Goal: Task Accomplishment & Management: Manage account settings

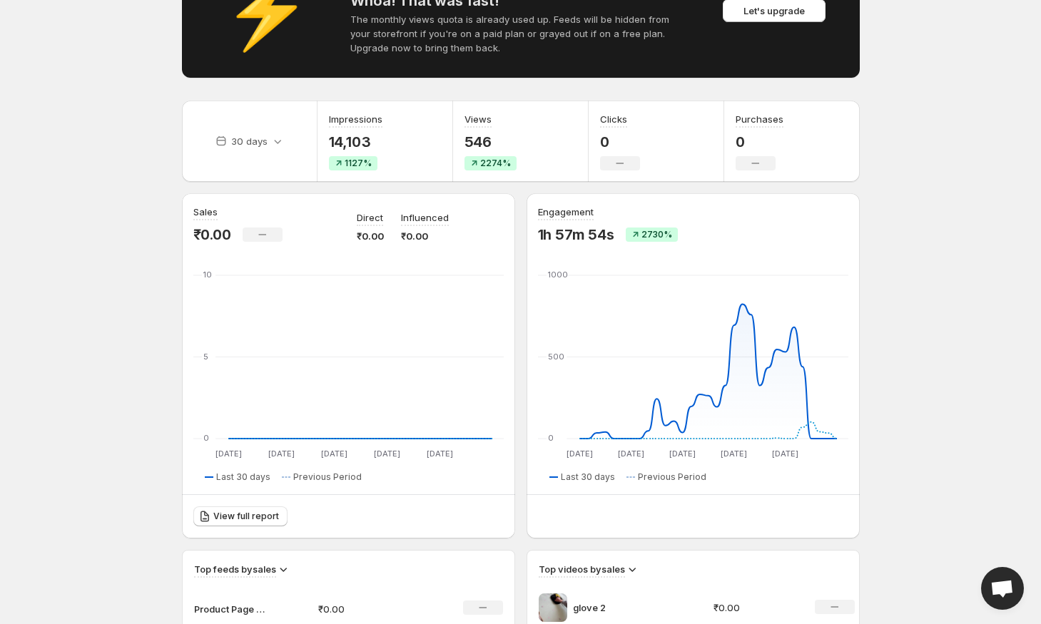
scroll to position [400, 0]
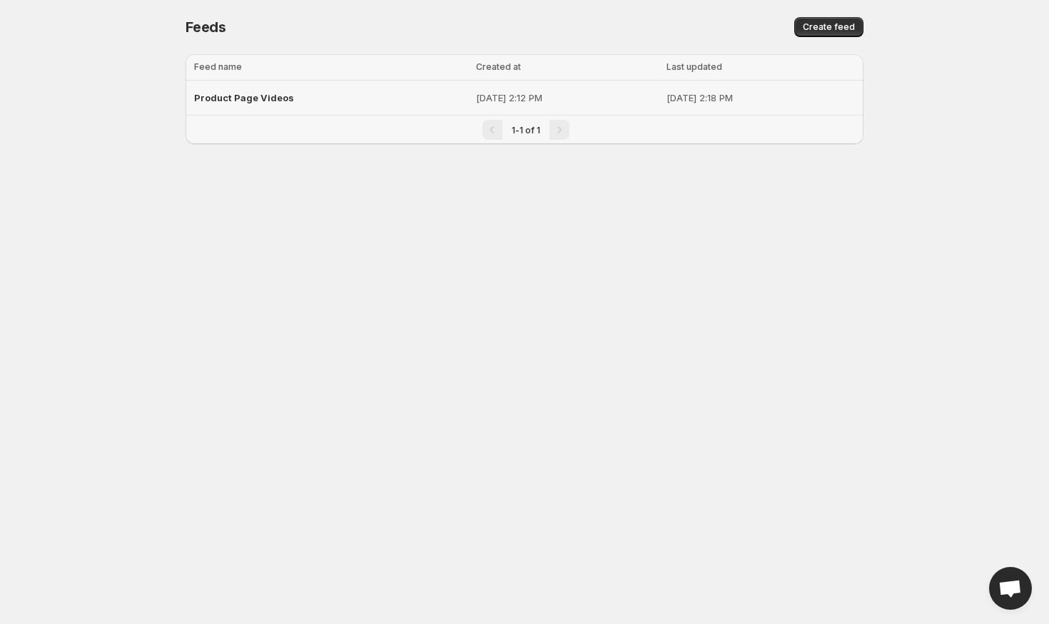
click at [294, 106] on div "Product Page Videos" at bounding box center [330, 98] width 273 height 26
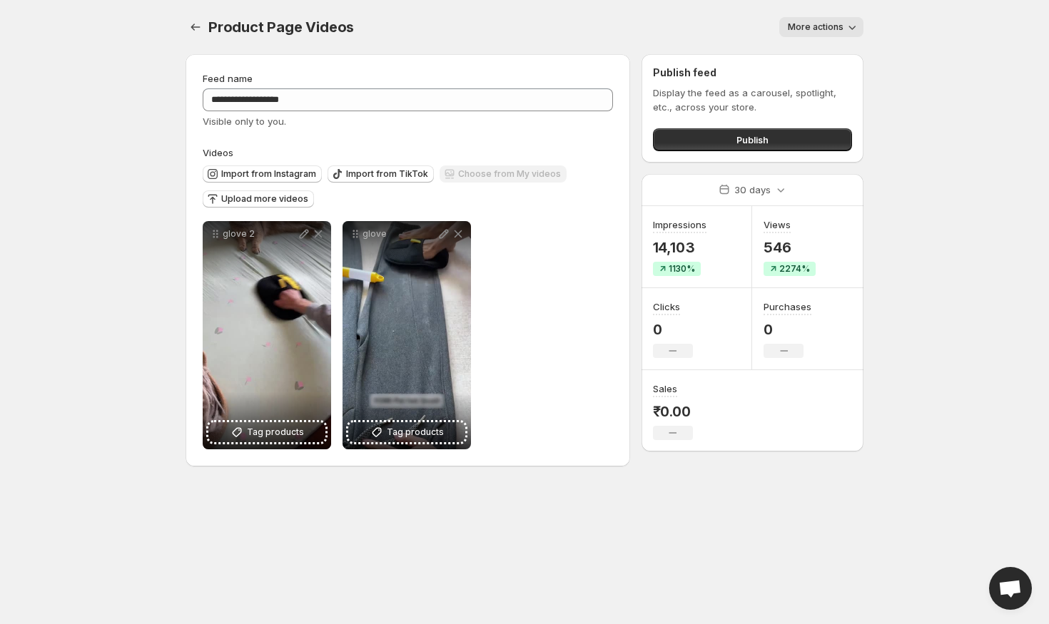
click at [826, 28] on span "More actions" at bounding box center [816, 26] width 56 height 11
click at [721, 151] on button "Publish" at bounding box center [752, 139] width 199 height 23
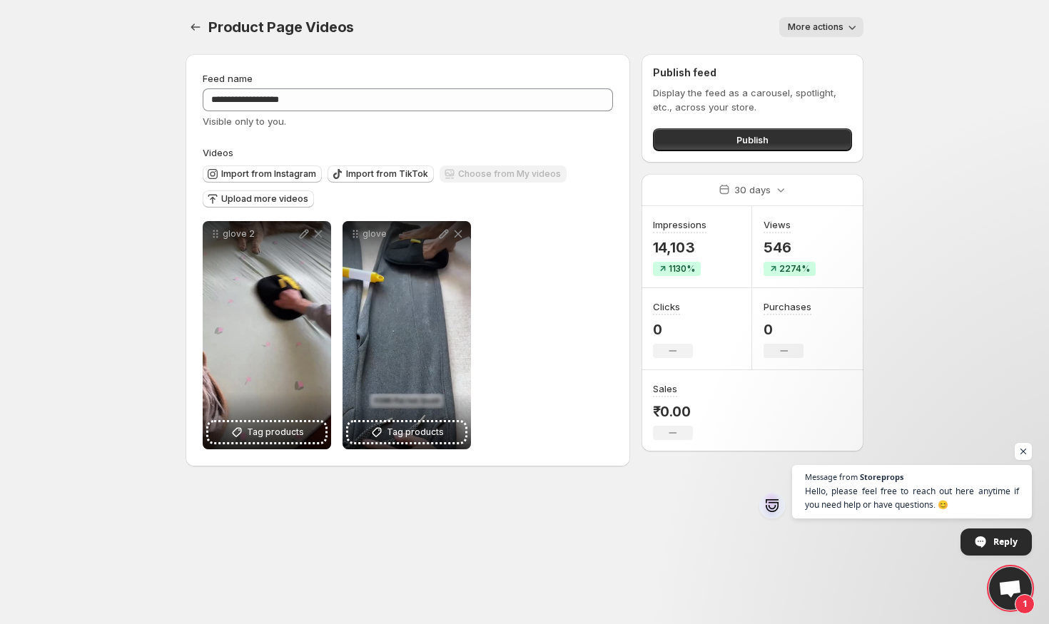
click at [819, 26] on span "More actions" at bounding box center [816, 26] width 56 height 11
click at [587, 86] on div "**********" at bounding box center [408, 99] width 410 height 57
click at [198, 32] on icon "Settings" at bounding box center [195, 27] width 14 height 14
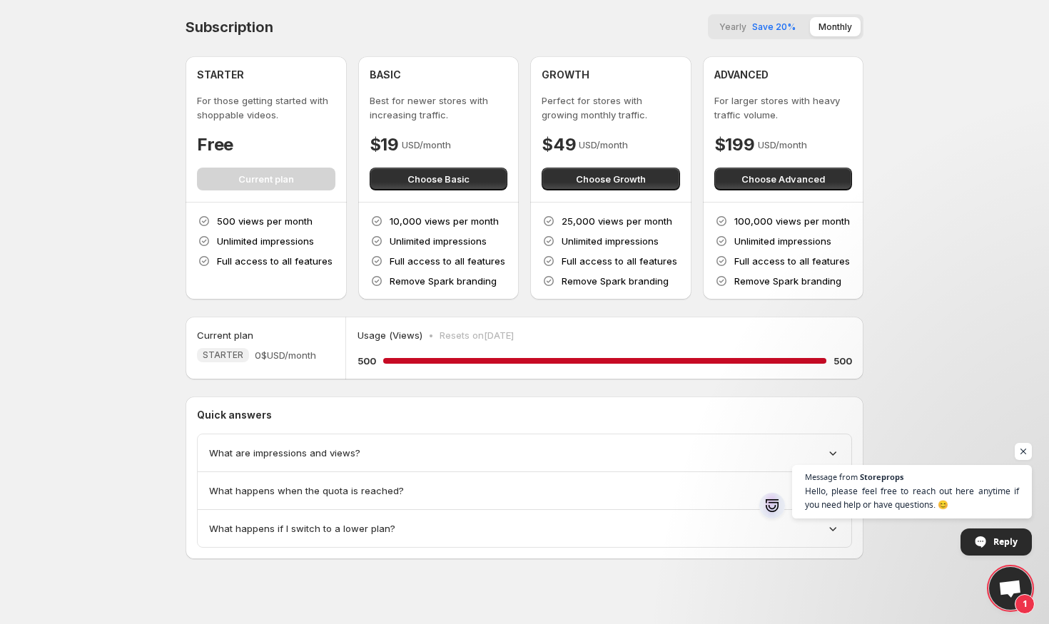
click at [235, 456] on span "What are impressions and views?" at bounding box center [284, 453] width 151 height 14
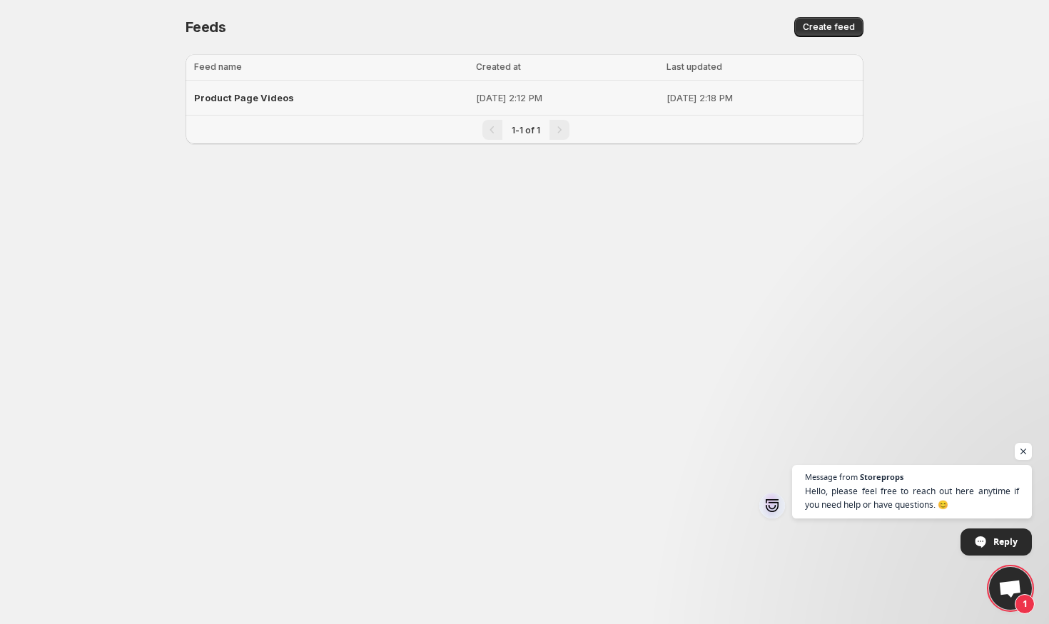
click at [298, 83] on td "Product Page Videos" at bounding box center [329, 98] width 286 height 35
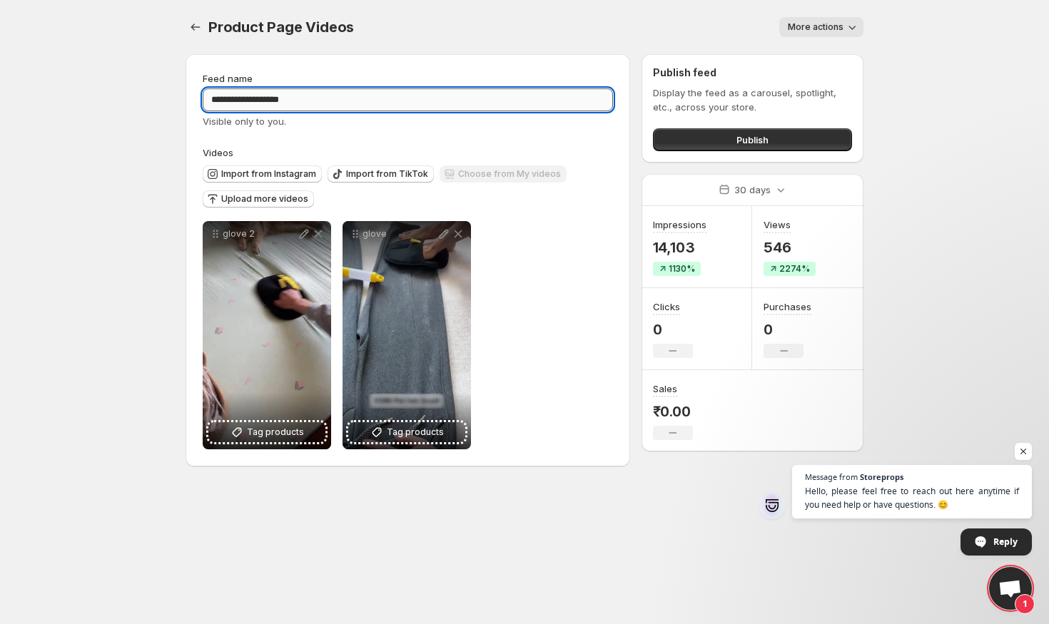
click at [290, 93] on input "**********" at bounding box center [408, 99] width 410 height 23
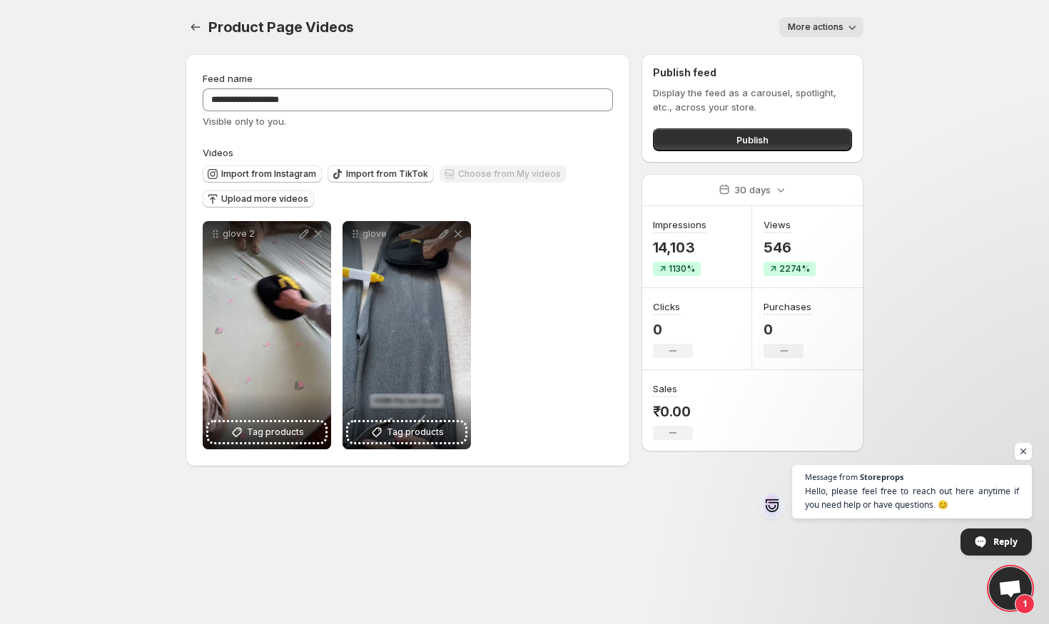
click at [355, 51] on div "Product Page Videos. This page is ready Product Page Videos More actions More a…" at bounding box center [525, 27] width 678 height 54
click at [747, 190] on p "30 days" at bounding box center [752, 190] width 36 height 14
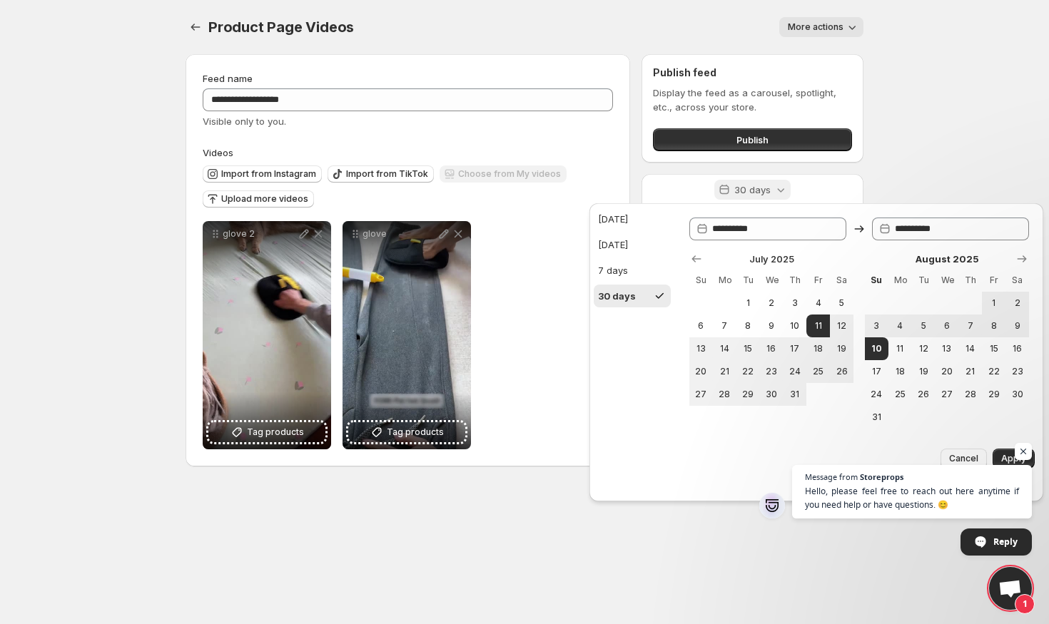
click at [747, 190] on p "30 days" at bounding box center [752, 190] width 36 height 14
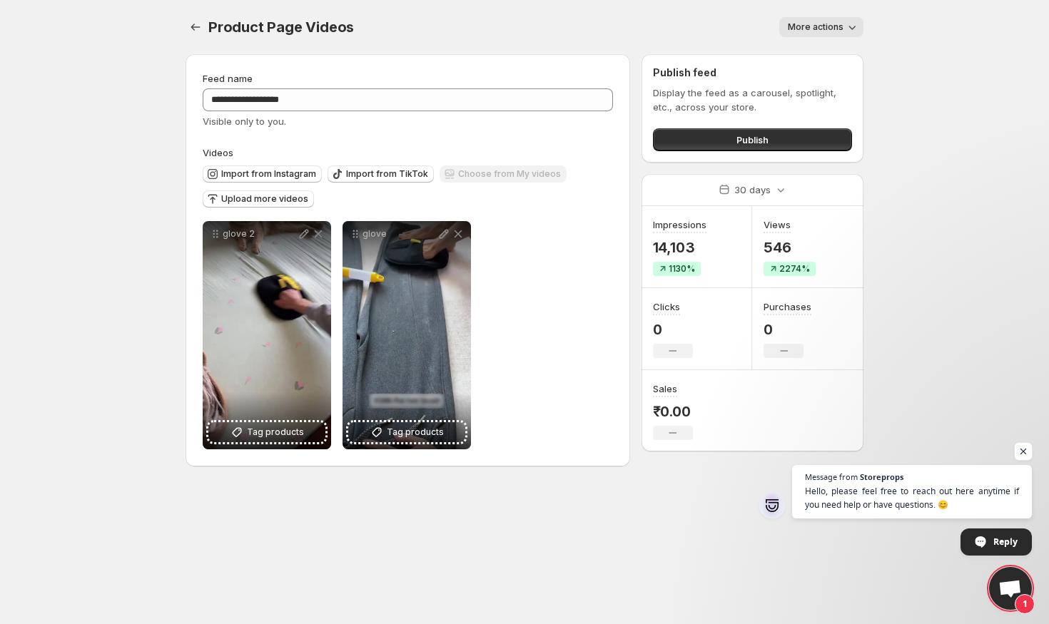
click at [1022, 452] on span "Open chat" at bounding box center [1024, 452] width 18 height 18
